Goal: Find specific page/section: Find specific page/section

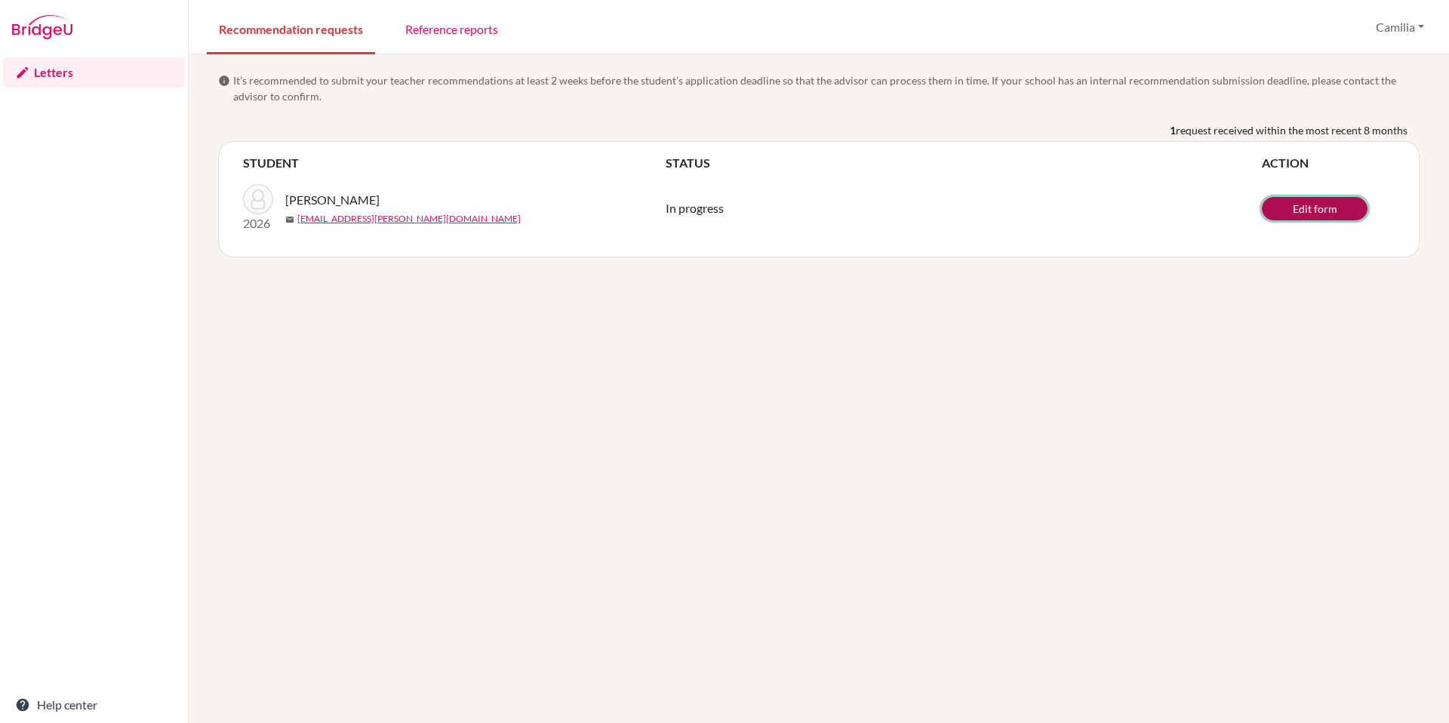
click at [1318, 204] on link "Edit form" at bounding box center [1315, 208] width 106 height 23
